Goal: Information Seeking & Learning: Stay updated

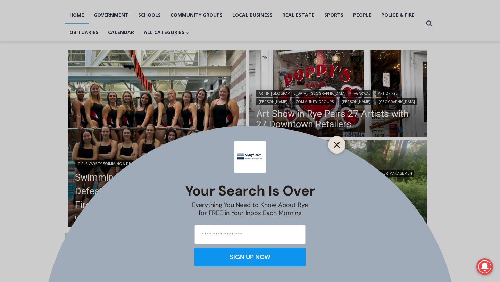
click at [339, 146] on icon "Close" at bounding box center [336, 145] width 6 height 6
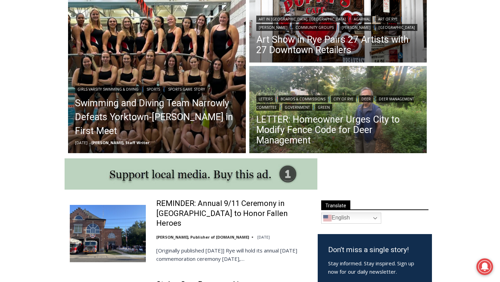
scroll to position [219, 0]
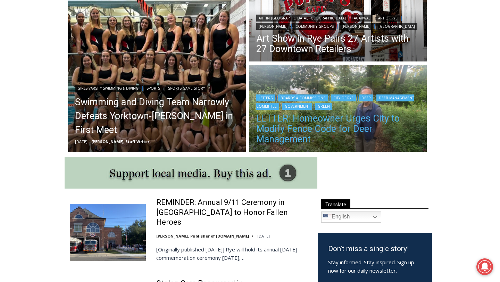
click at [322, 122] on link "LETTER: Homeowner Urges City to Modify Fence Code for Deer Management" at bounding box center [338, 128] width 164 height 31
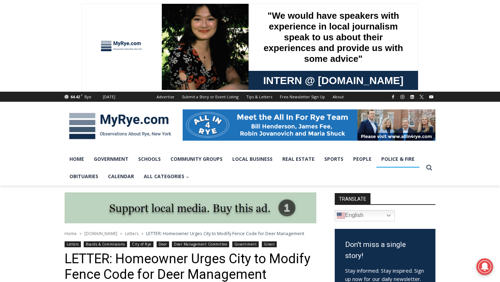
click at [390, 160] on link "Police & Fire" at bounding box center [397, 158] width 43 height 17
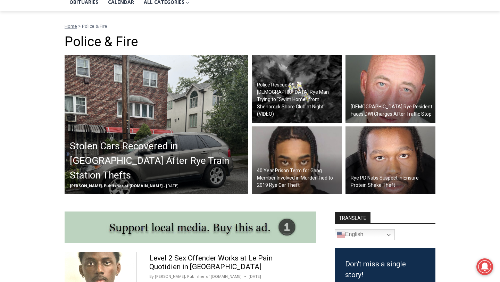
scroll to position [177, 0]
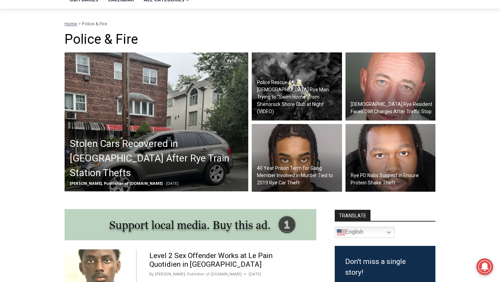
click at [200, 158] on h2 "Stolen Cars Recovered in [GEOGRAPHIC_DATA] After Rye Train Station Thefts" at bounding box center [158, 158] width 177 height 44
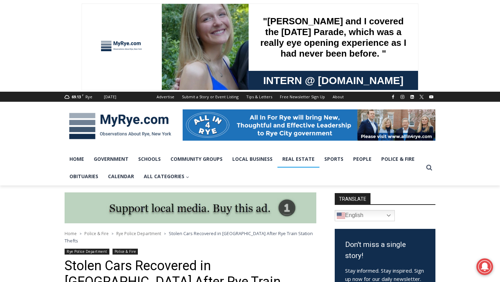
click at [288, 160] on link "Real Estate" at bounding box center [298, 158] width 42 height 17
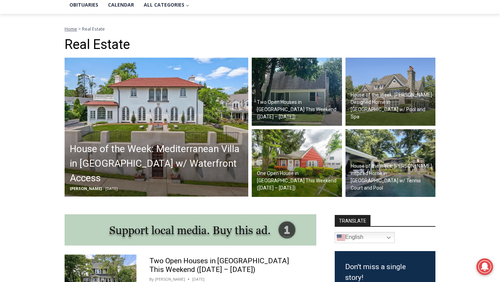
scroll to position [178, 0]
